Goal: Information Seeking & Learning: Learn about a topic

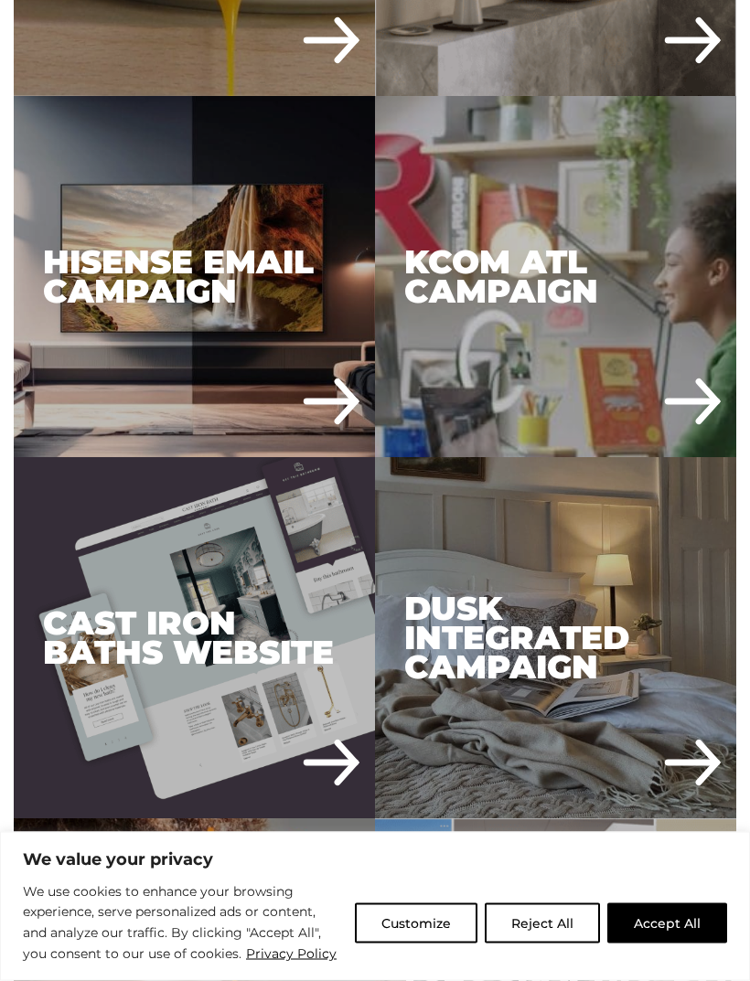
scroll to position [1278, 0]
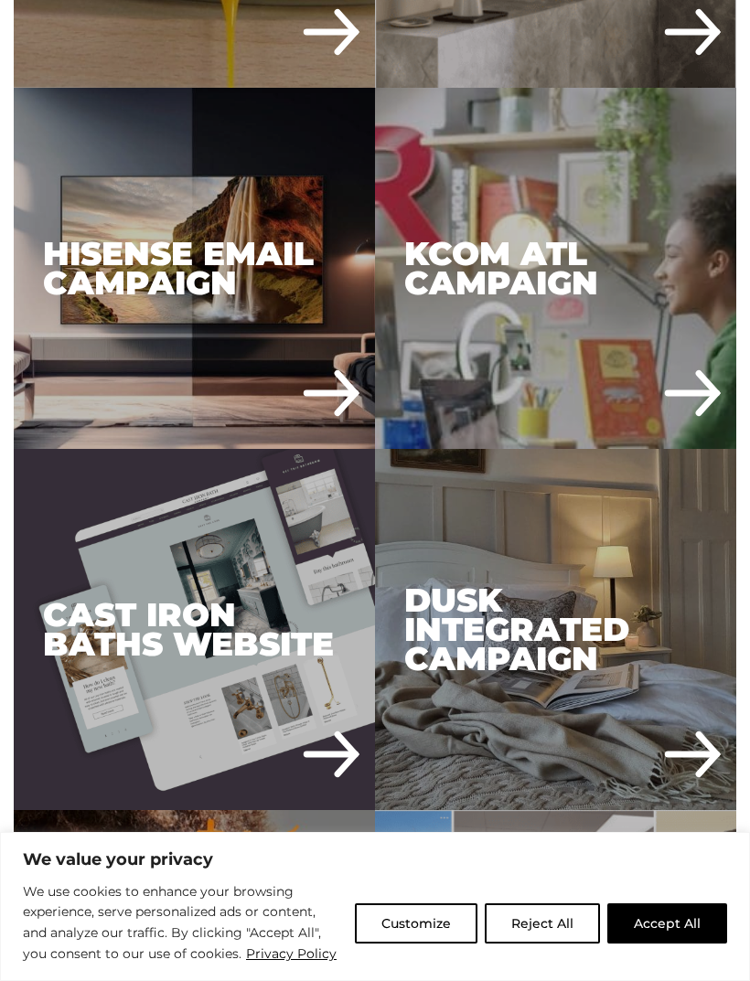
click at [350, 788] on div "Cast Iron Baths Website" at bounding box center [194, 629] width 361 height 361
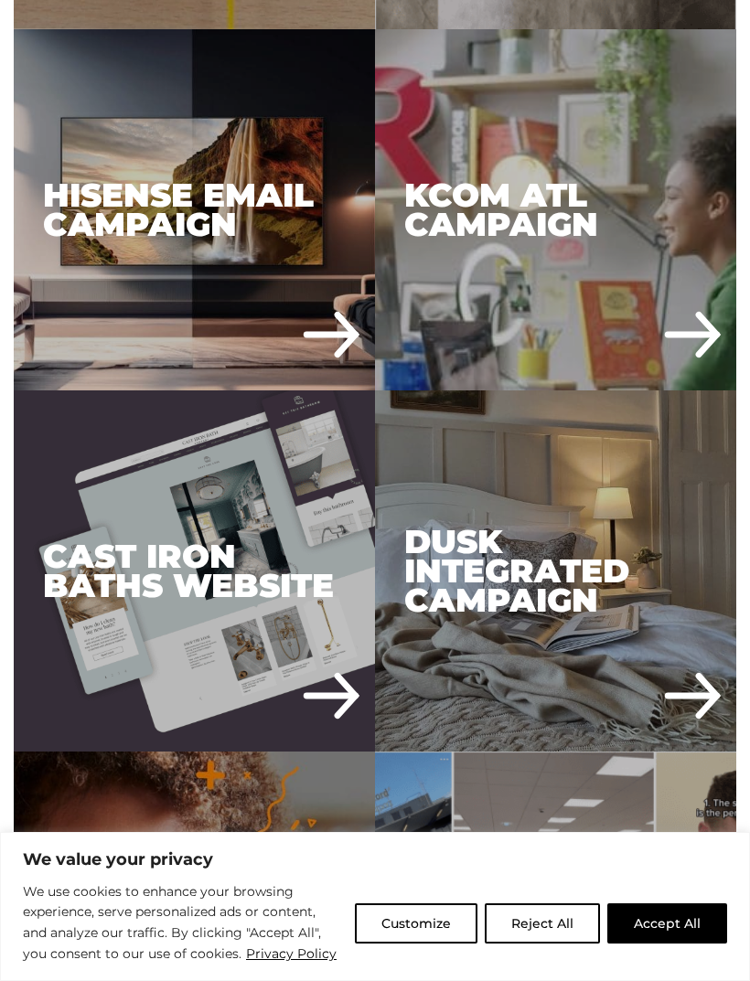
click at [357, 362] on div "Hisense Email Campaign" at bounding box center [194, 209] width 361 height 361
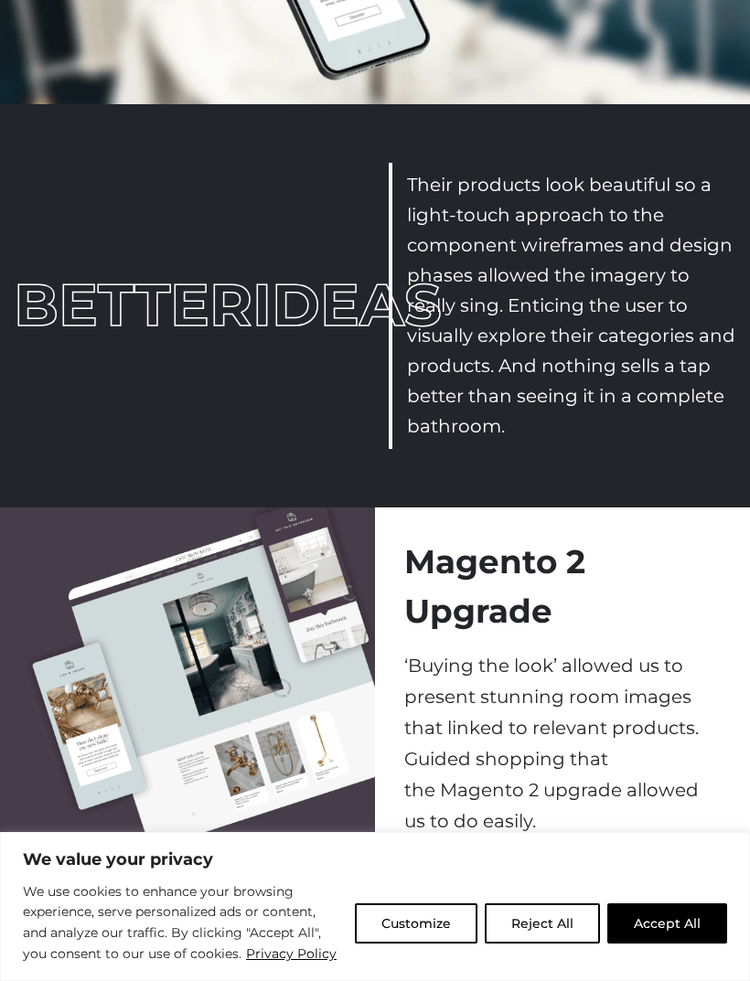
scroll to position [2098, 0]
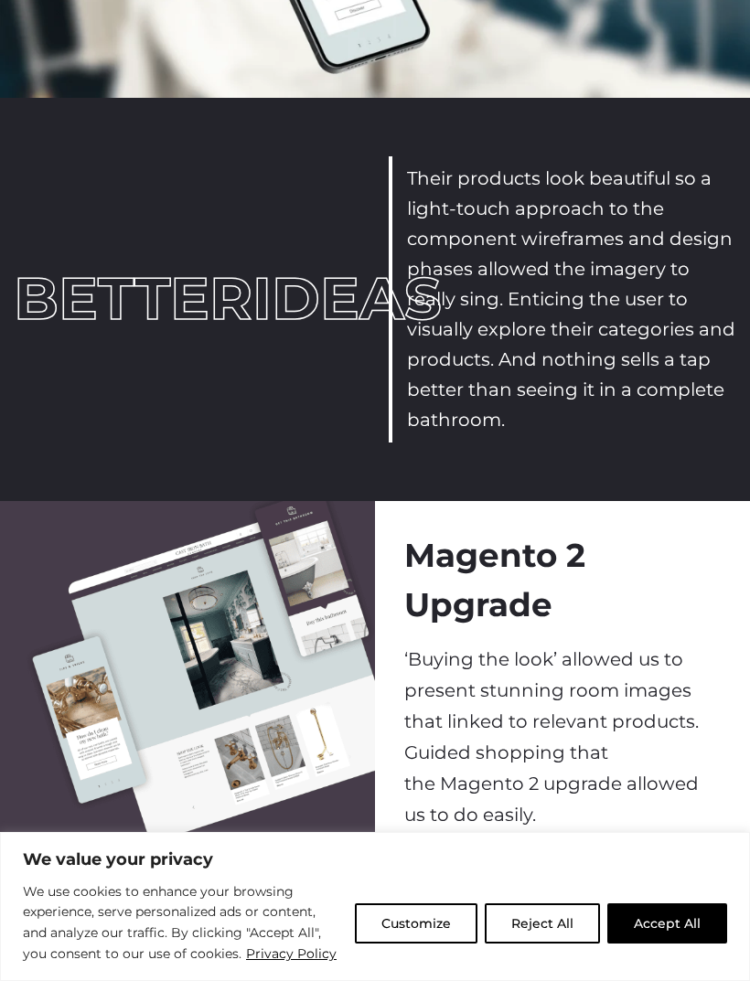
click at [747, 639] on div "Magento 2 Upgrade ‘Buying the look’ allowed us to present stunning room images …" at bounding box center [562, 681] width 375 height 360
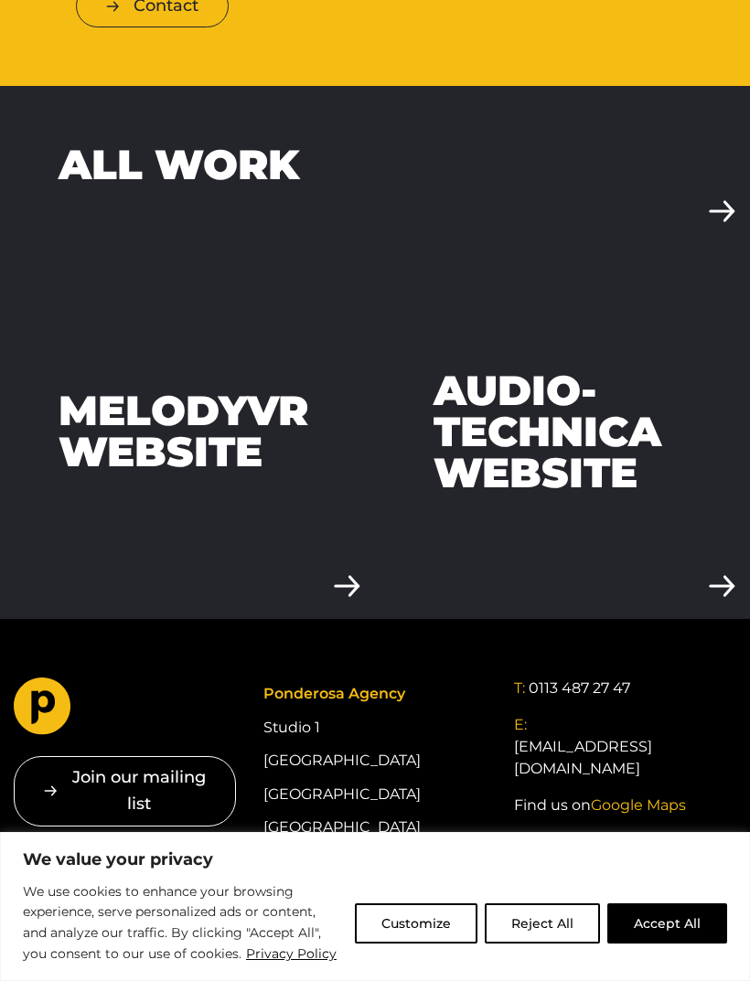
scroll to position [4060, 0]
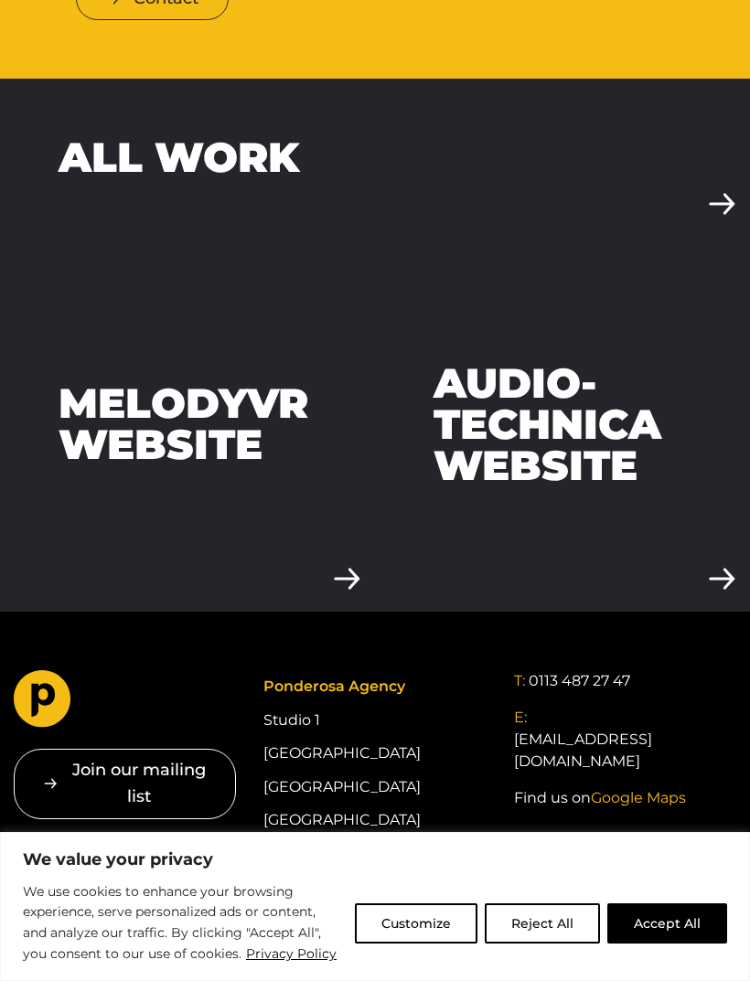
click at [747, 560] on link "Audio-Technica Website" at bounding box center [562, 424] width 375 height 375
click at [740, 505] on link "Audio-Technica Website" at bounding box center [562, 424] width 375 height 375
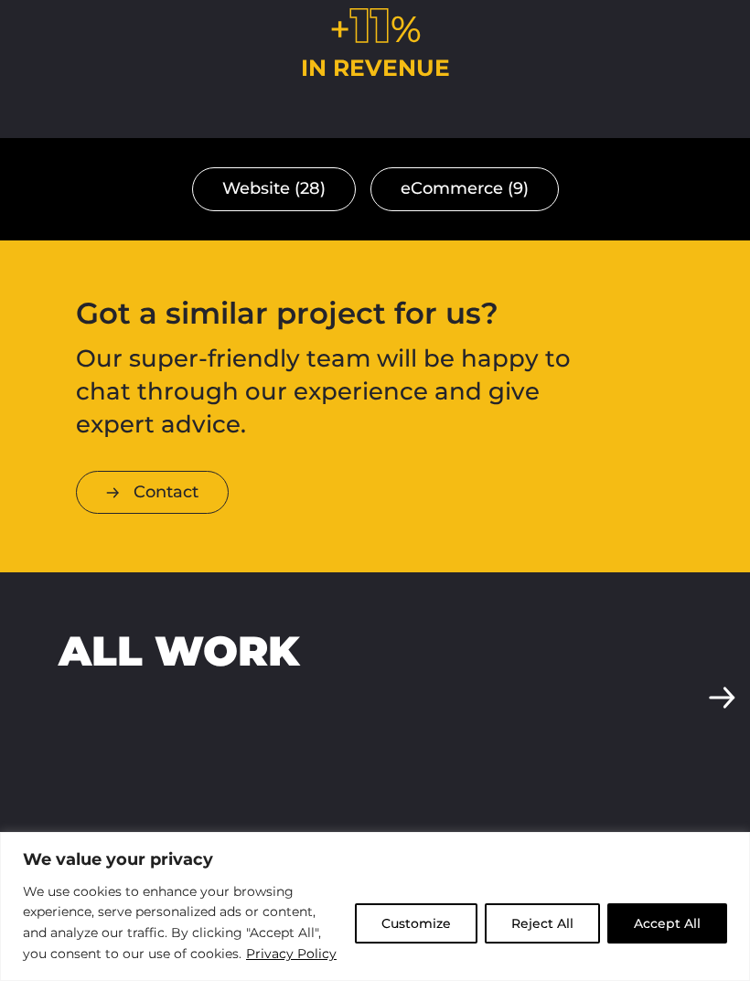
scroll to position [3566, 0]
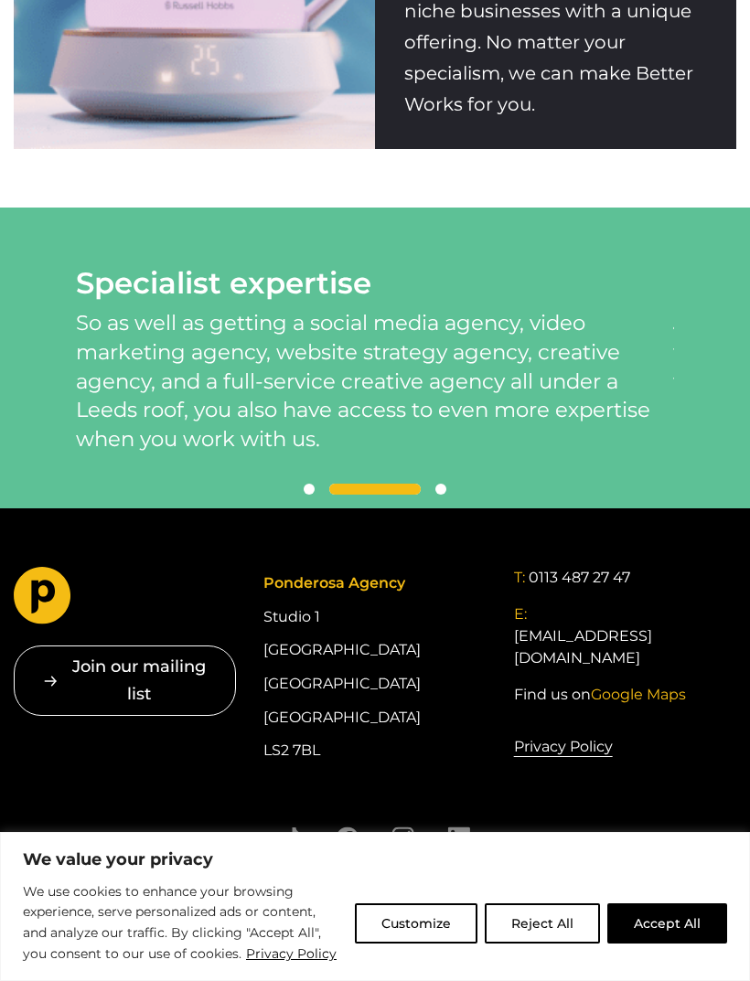
scroll to position [2994, 0]
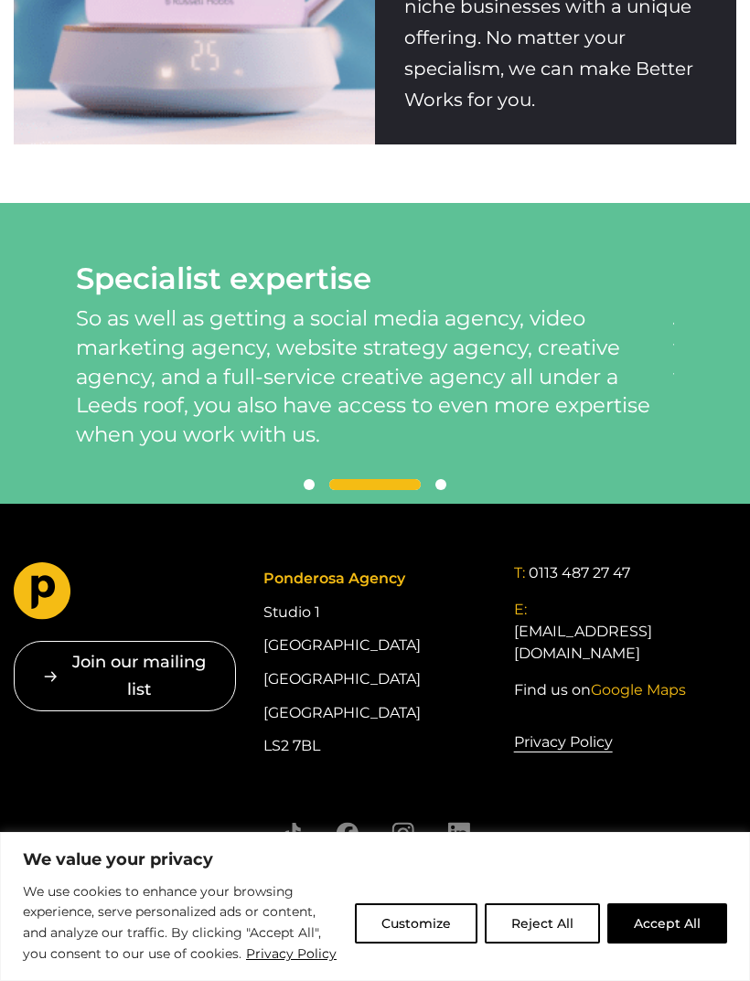
click at [620, 681] on span "Google Maps" at bounding box center [638, 689] width 95 height 17
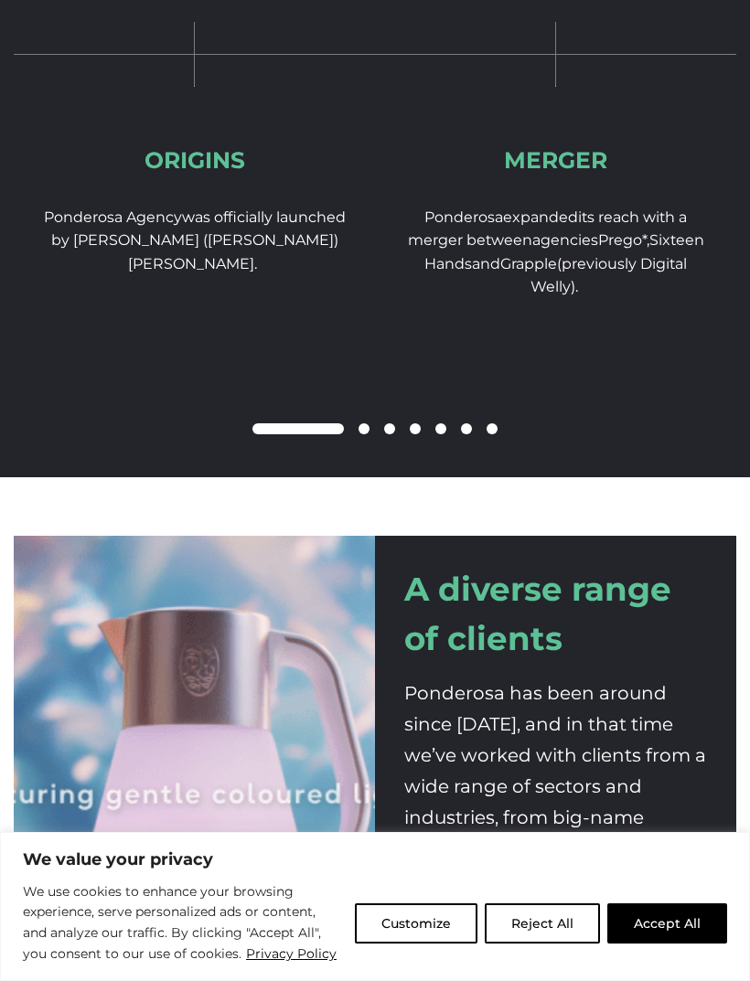
scroll to position [2120, 0]
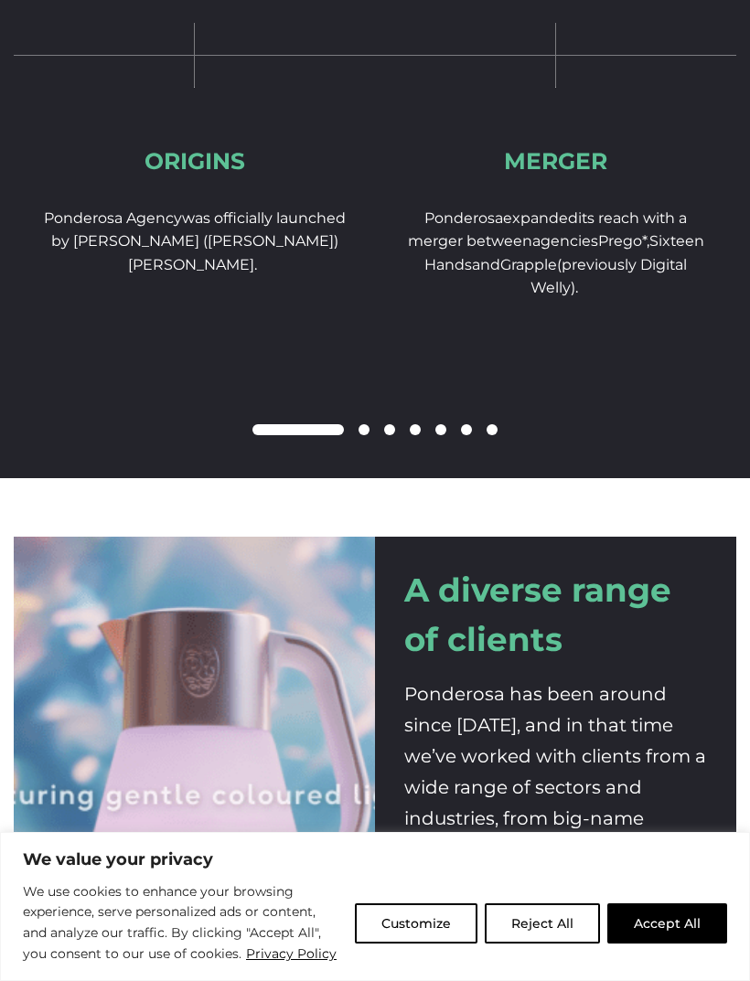
click at [485, 579] on h2 "A diverse range of clients" at bounding box center [555, 615] width 303 height 98
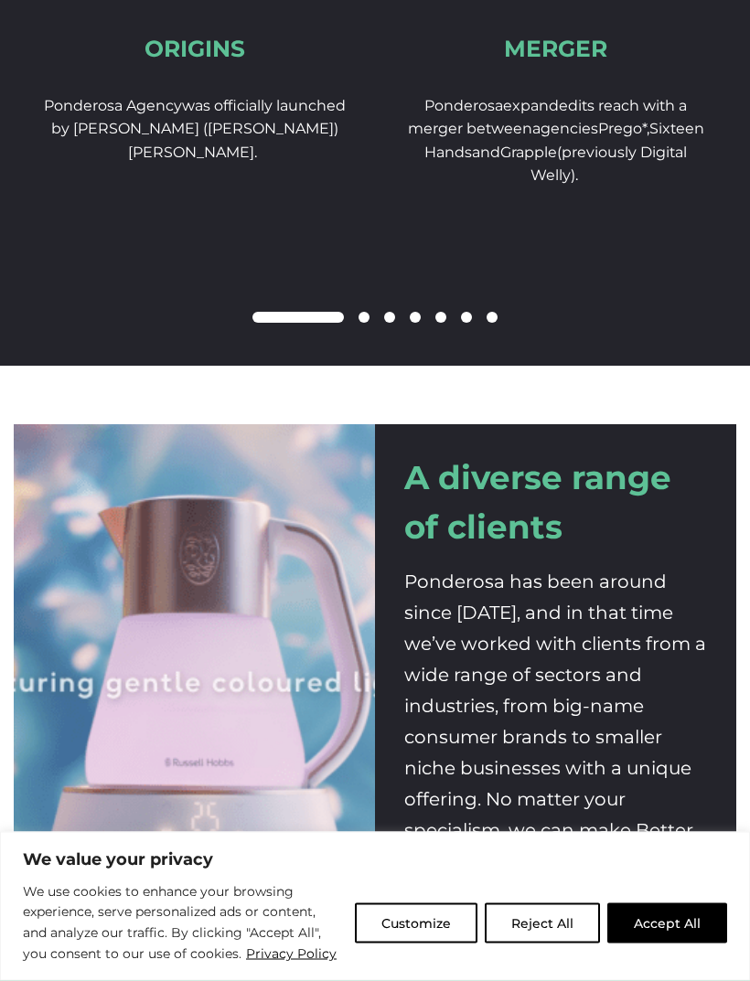
scroll to position [2234, 0]
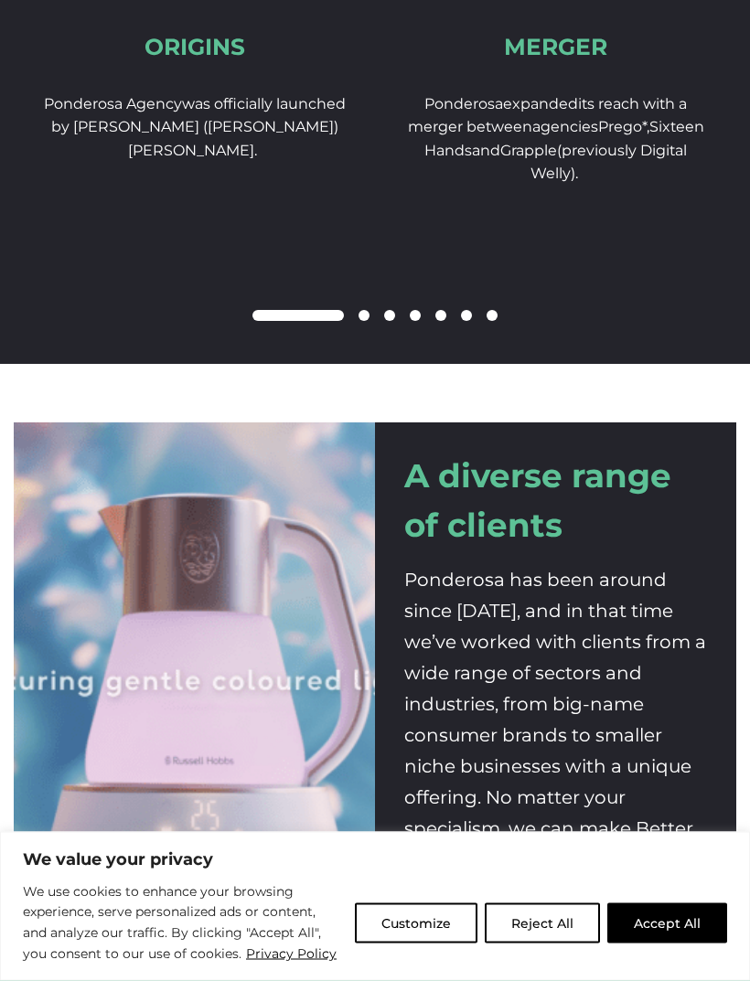
click at [666, 638] on p "Ponderosa has been around since 2010, and in that time we’ve worked with client…" at bounding box center [555, 720] width 303 height 311
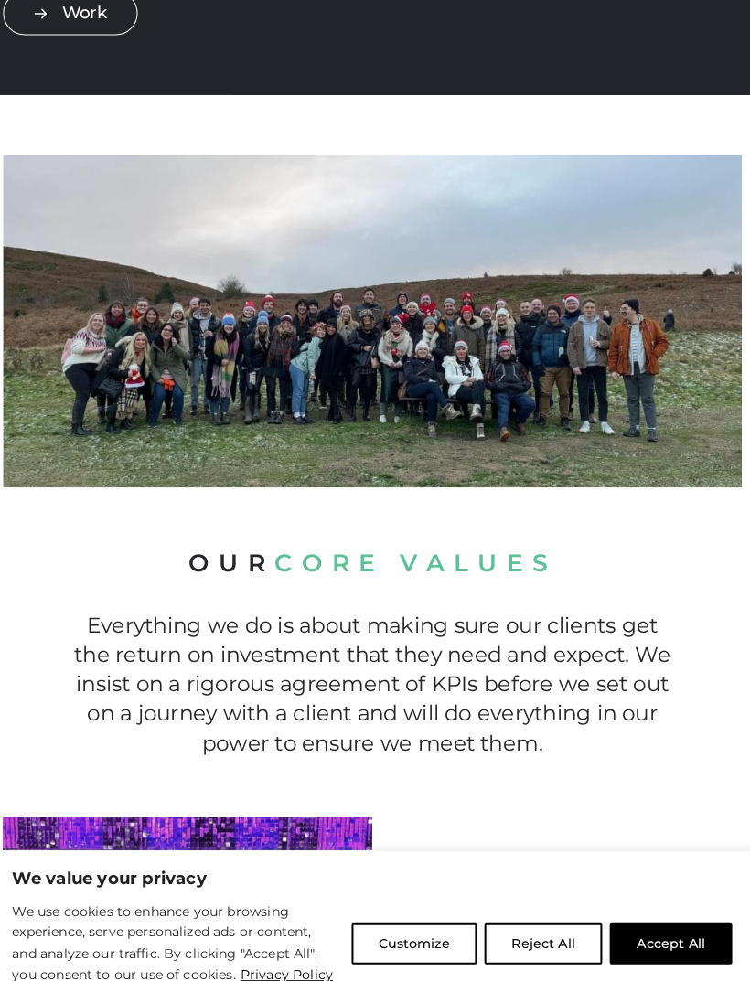
scroll to position [304, 0]
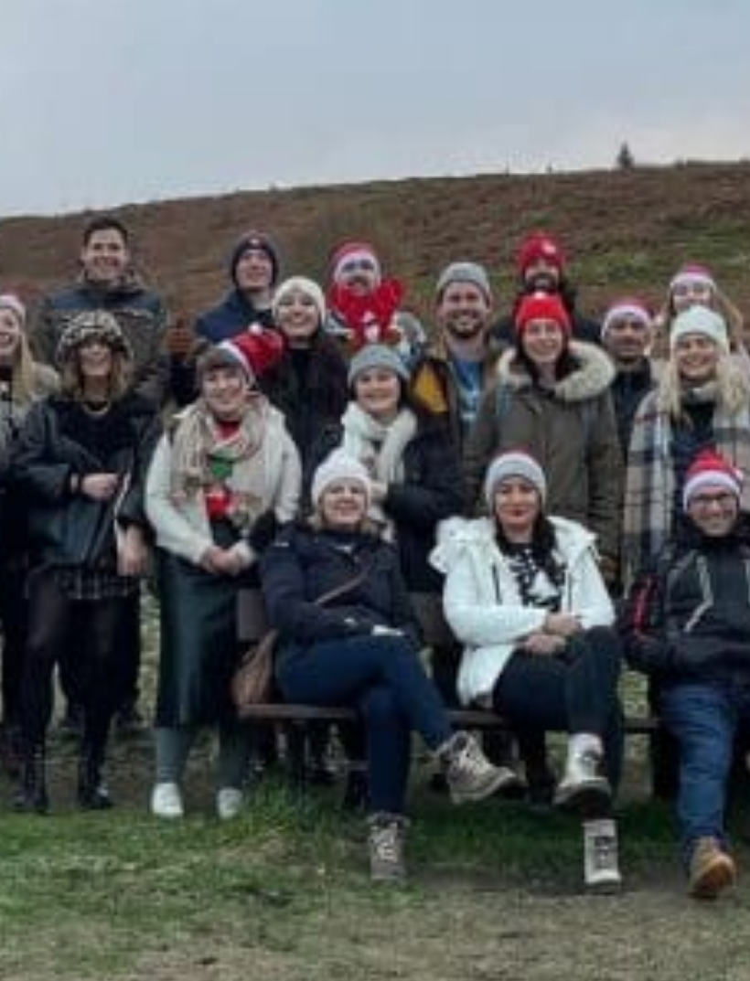
click at [59, 161] on img at bounding box center [375, 324] width 722 height 326
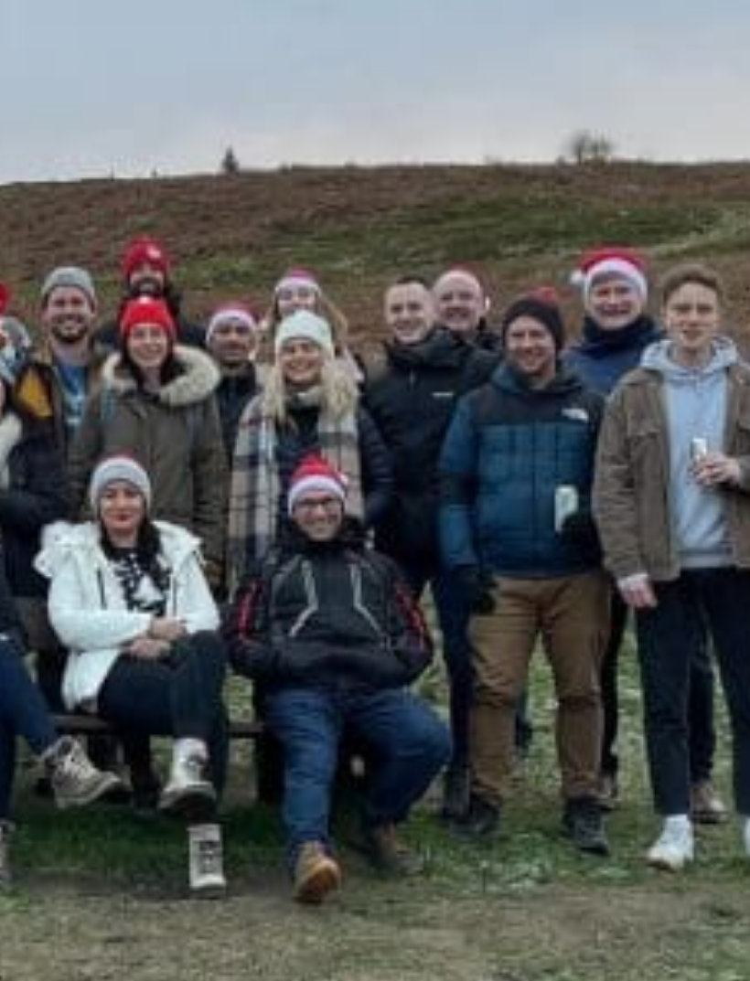
click at [74, 161] on img at bounding box center [375, 324] width 722 height 326
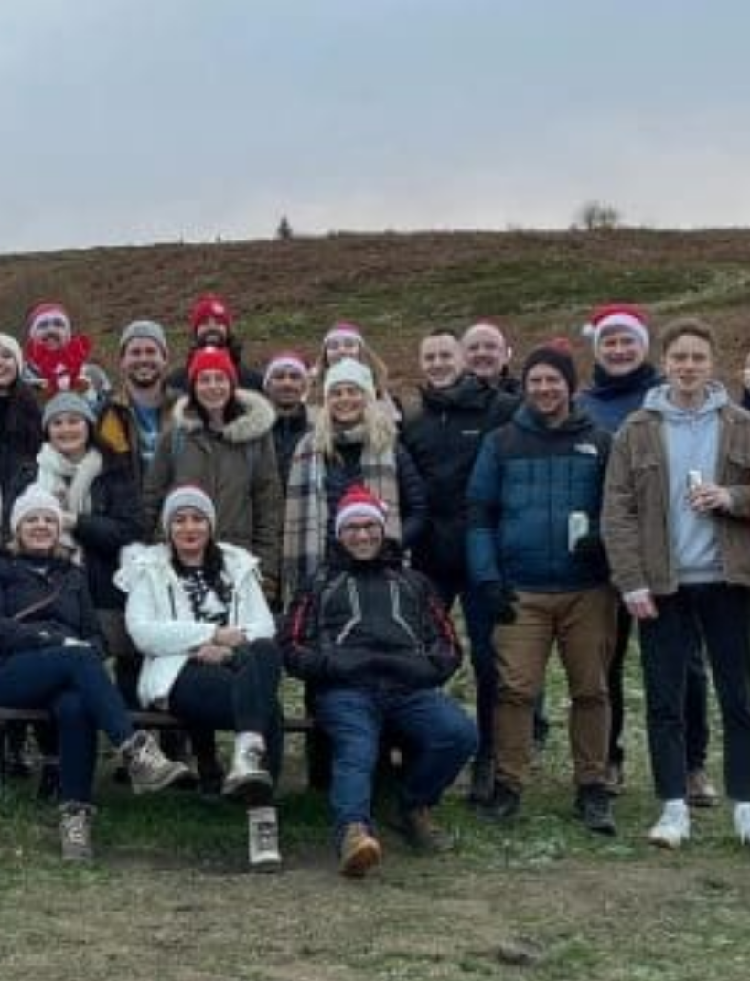
click at [123, 161] on img at bounding box center [375, 324] width 722 height 326
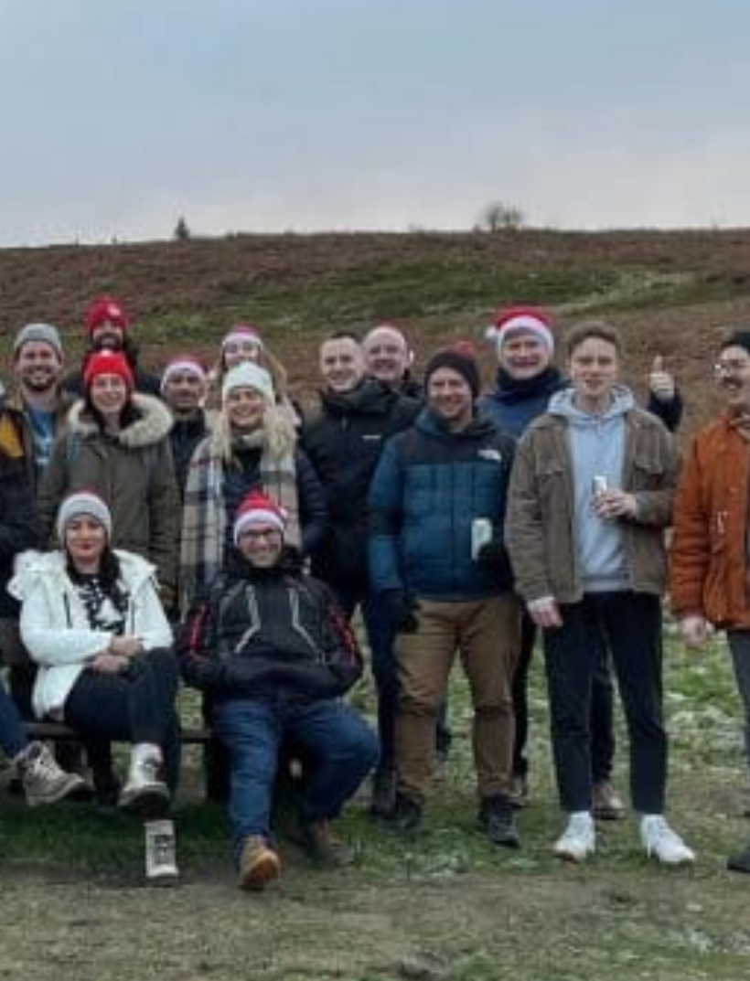
click at [121, 178] on img at bounding box center [375, 324] width 722 height 326
click at [120, 178] on img at bounding box center [375, 324] width 722 height 326
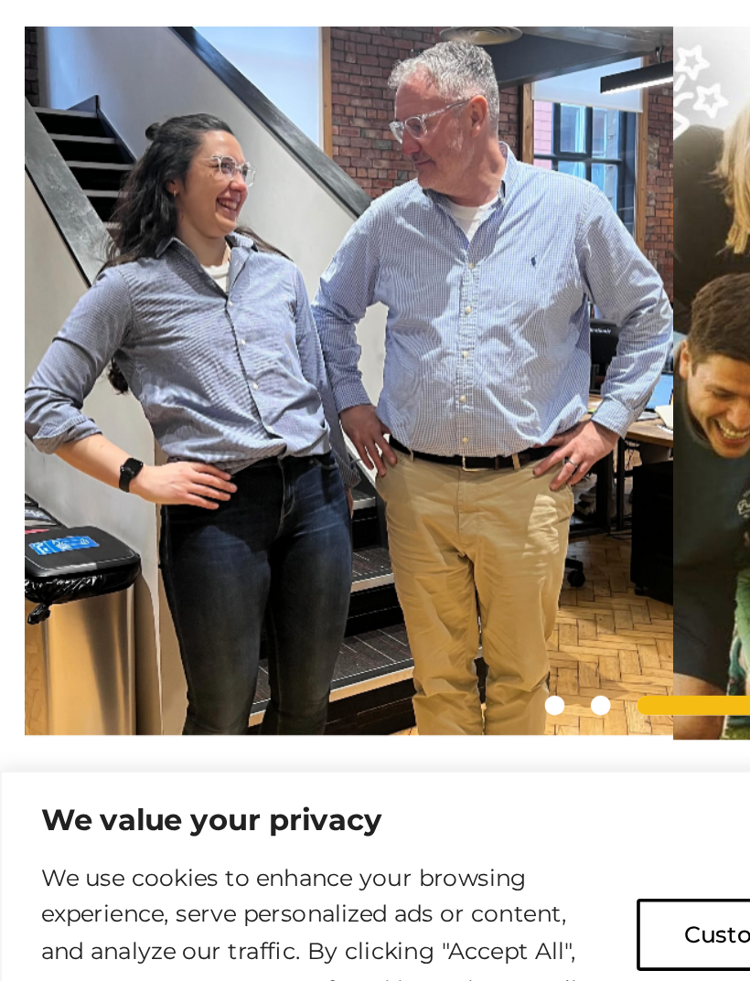
scroll to position [697, 0]
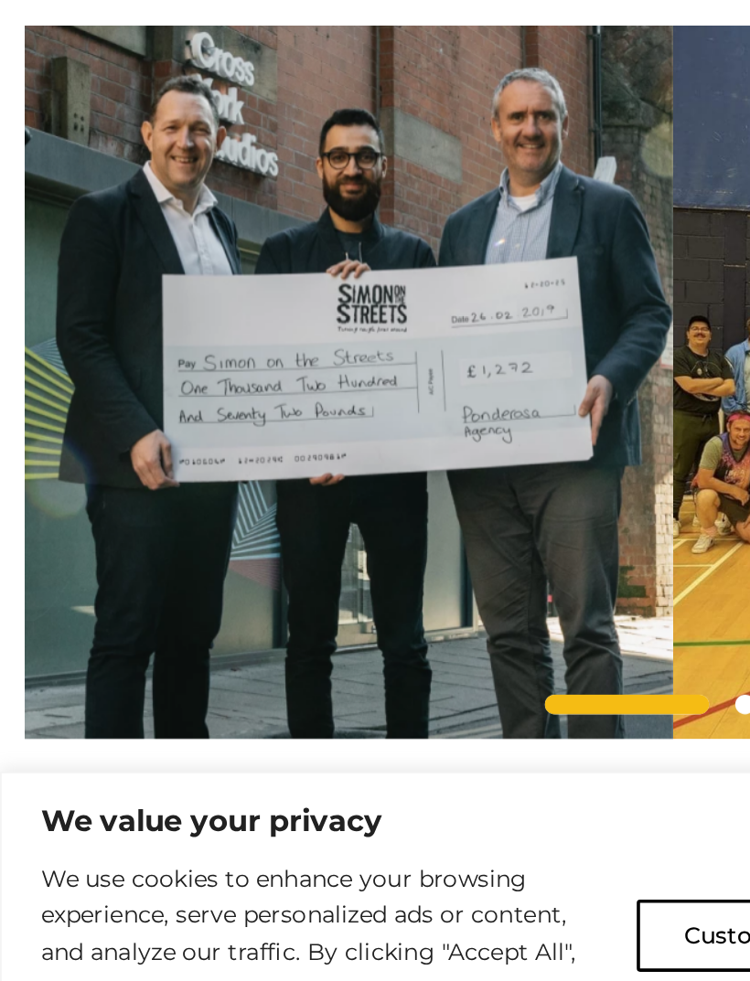
click at [342, 416] on img at bounding box center [194, 614] width 361 height 397
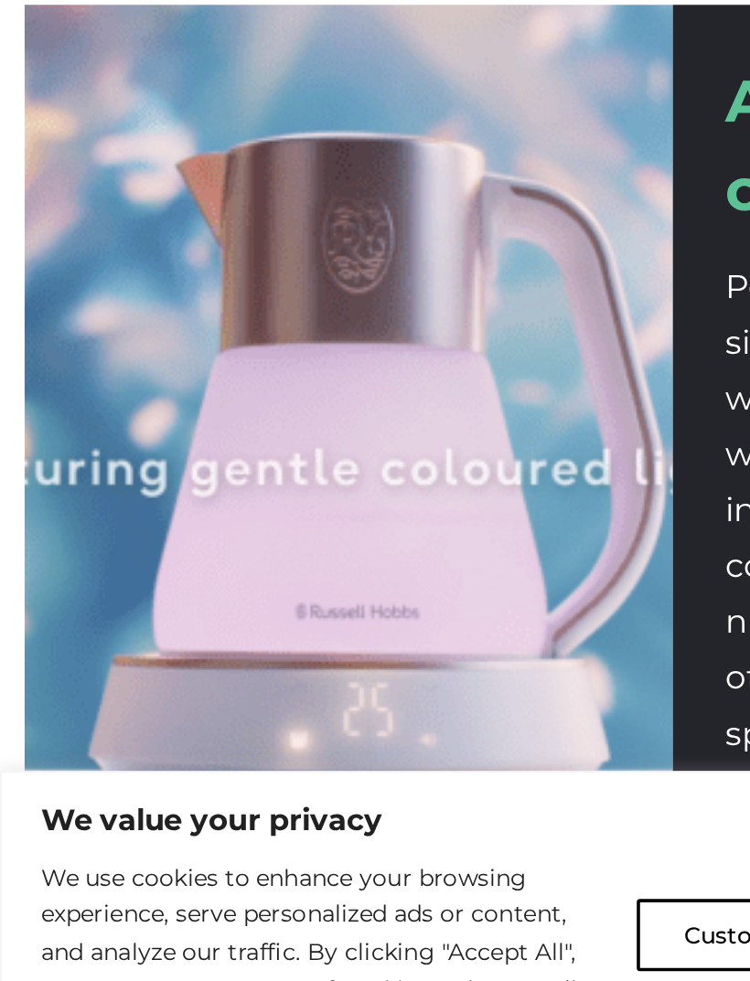
scroll to position [2252, 0]
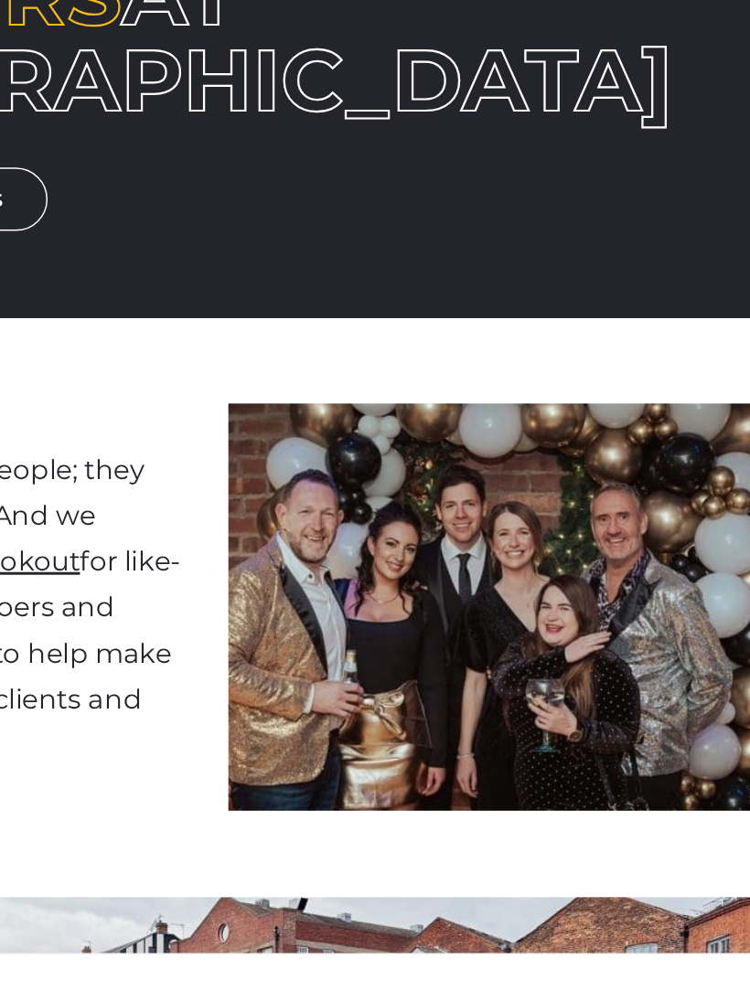
click at [409, 594] on img at bounding box center [555, 597] width 361 height 276
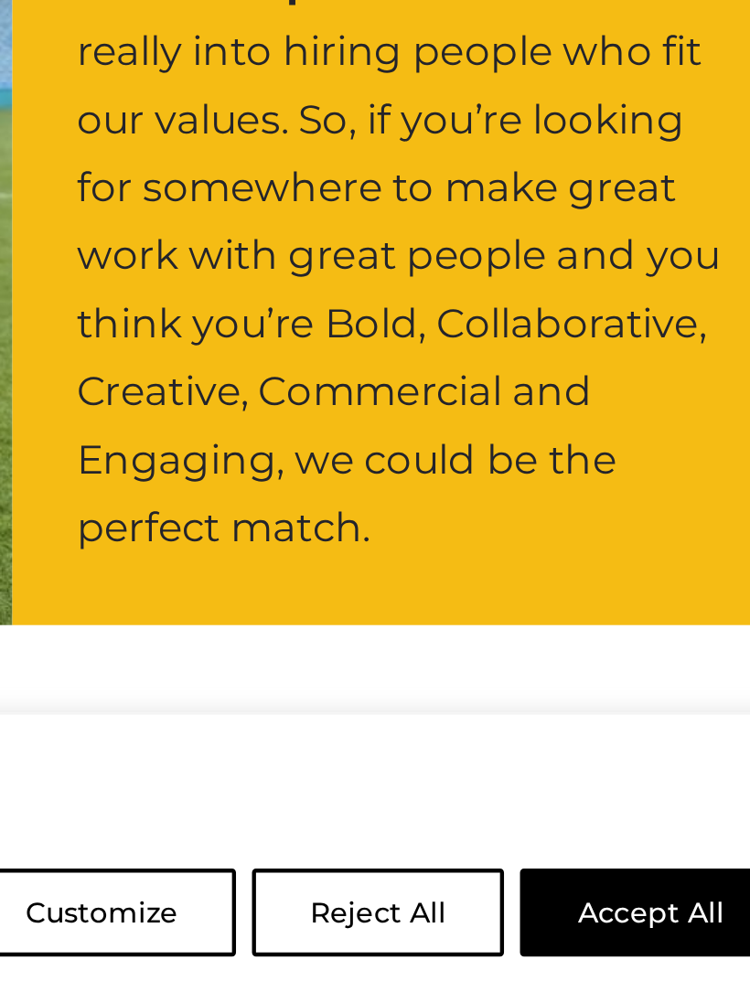
scroll to position [1054, 0]
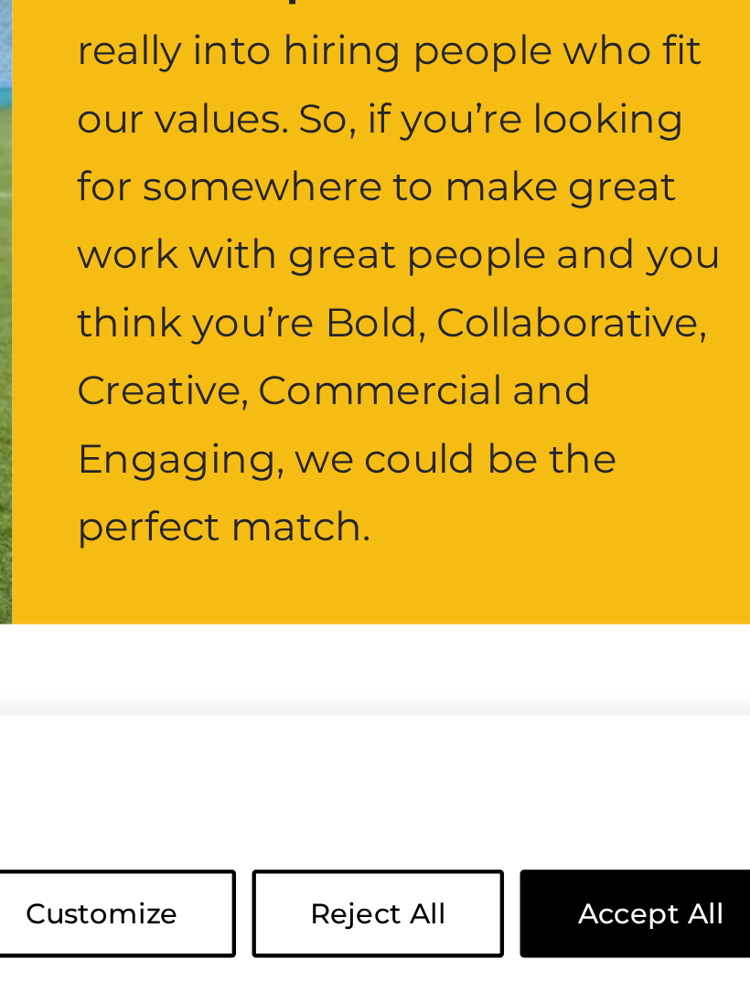
click at [290, 832] on div "We value your privacy We use cookies to enhance your browsing experience, serve…" at bounding box center [375, 906] width 750 height 149
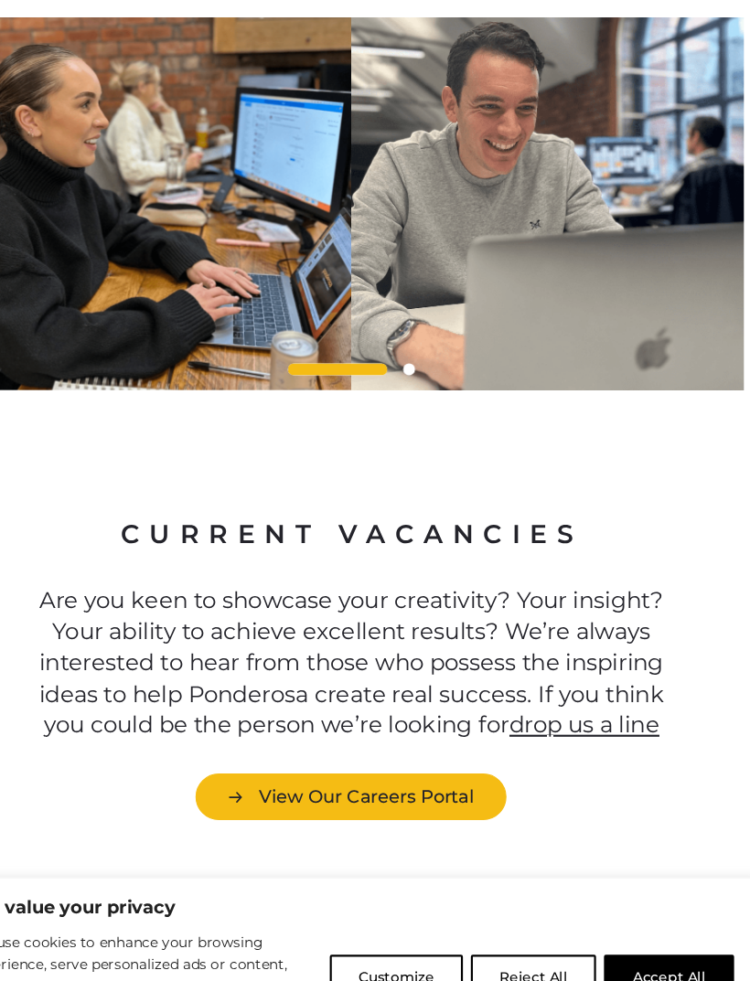
scroll to position [3301, 0]
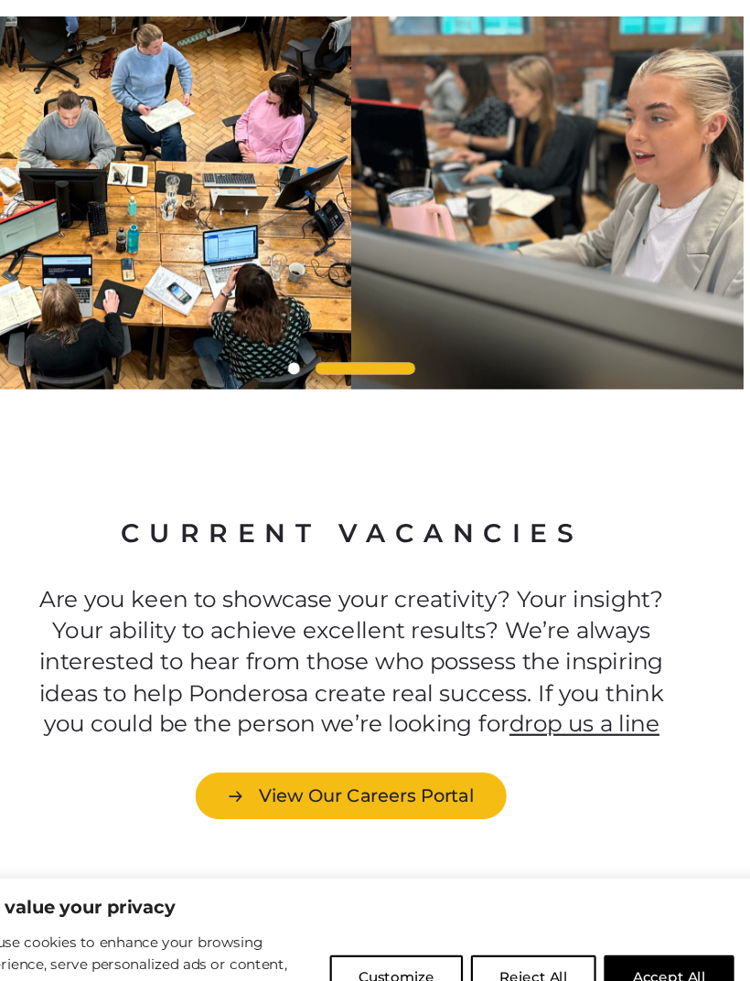
click at [390, 761] on link "View Our Careers Portal" at bounding box center [374, 756] width 286 height 43
